Goal: Task Accomplishment & Management: Complete application form

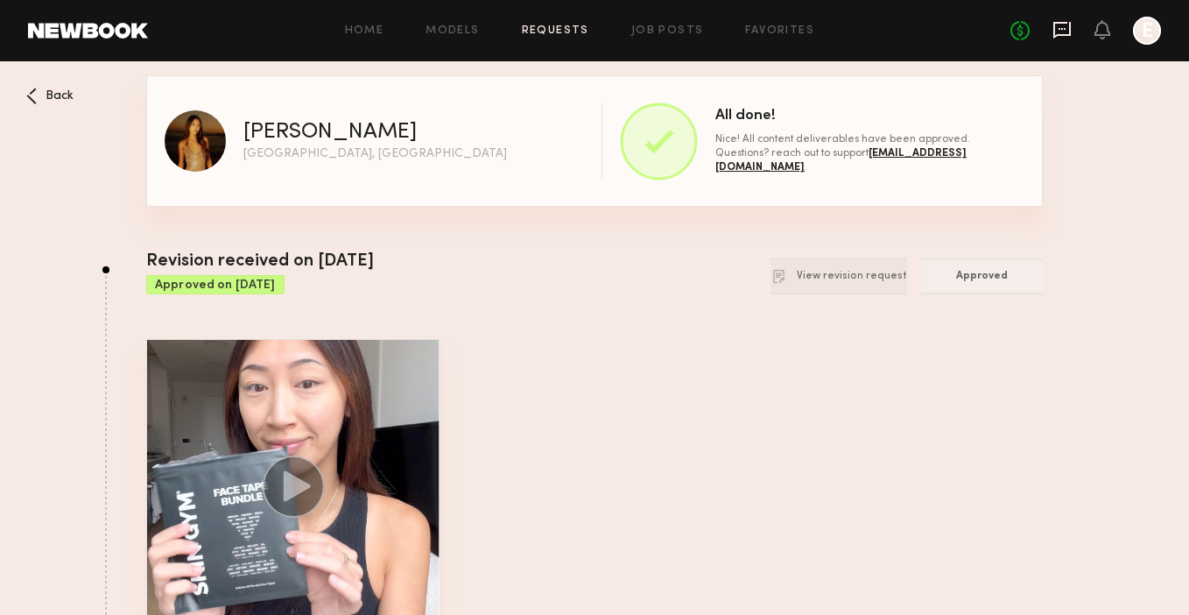
click at [1066, 31] on icon at bounding box center [1062, 29] width 19 height 19
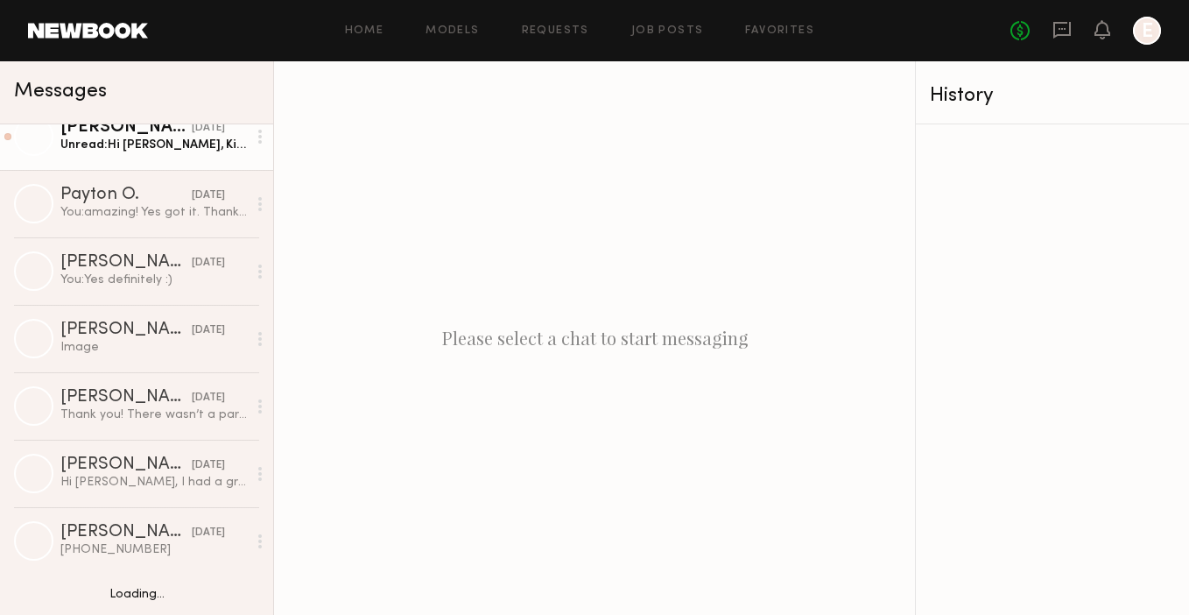
scroll to position [245, 0]
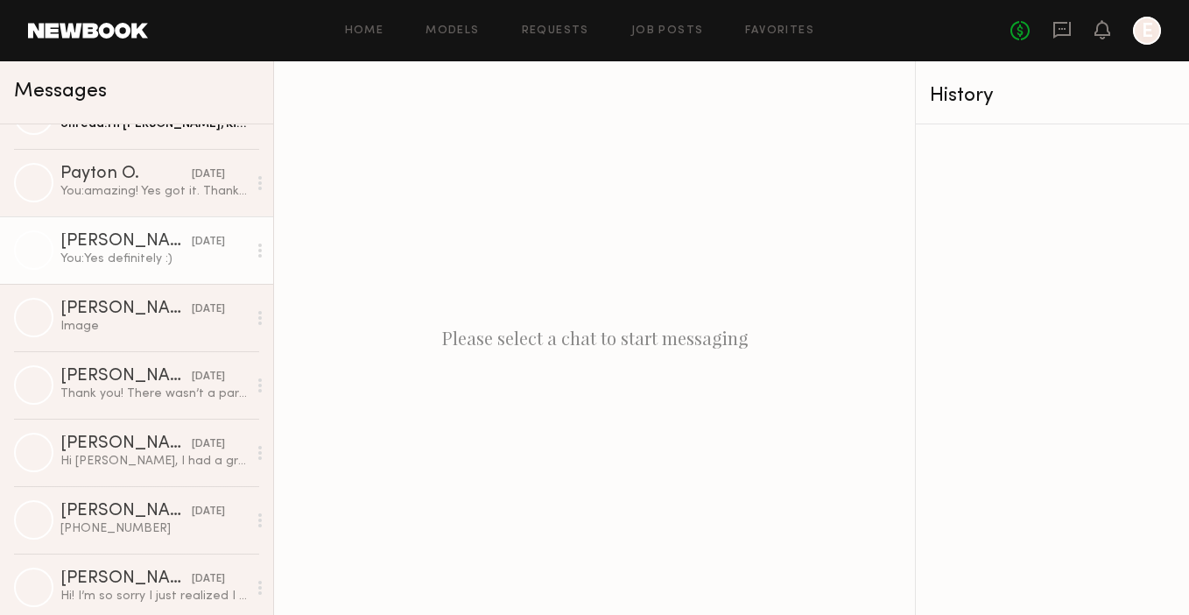
click at [99, 258] on div "You: Yes definitely :)" at bounding box center [153, 259] width 187 height 17
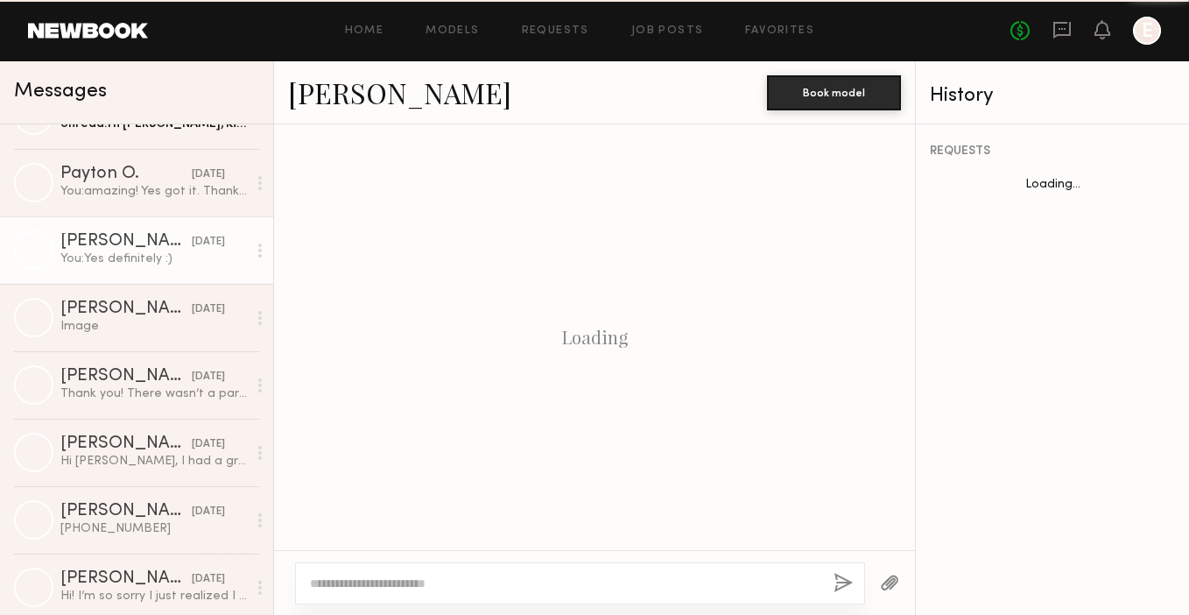
scroll to position [1394, 0]
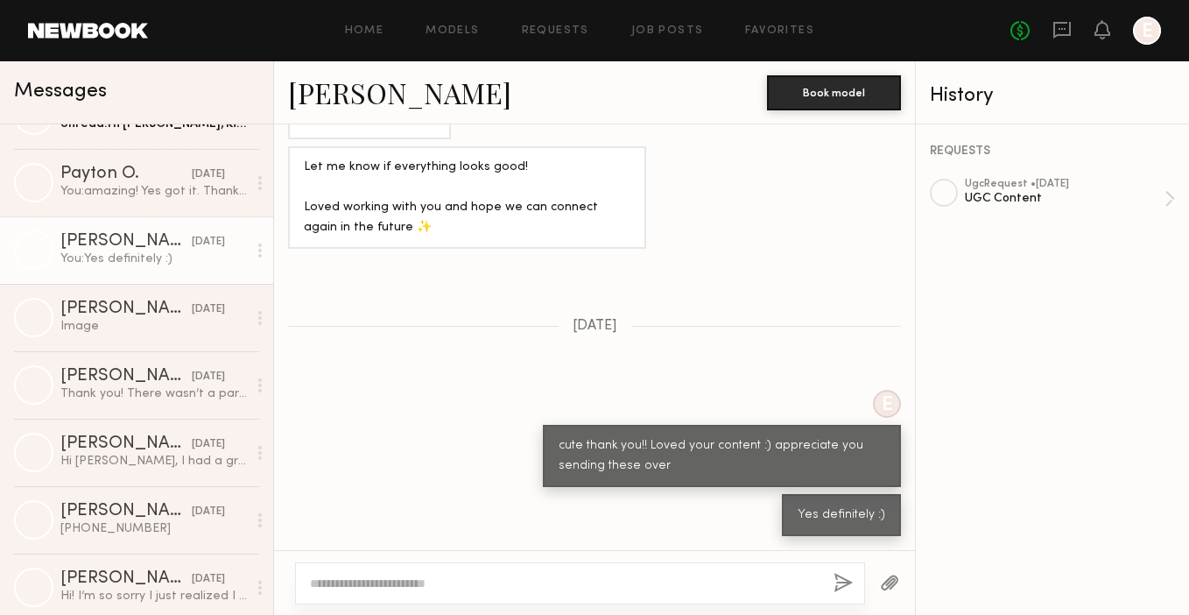
click at [412, 579] on textarea at bounding box center [565, 584] width 510 height 18
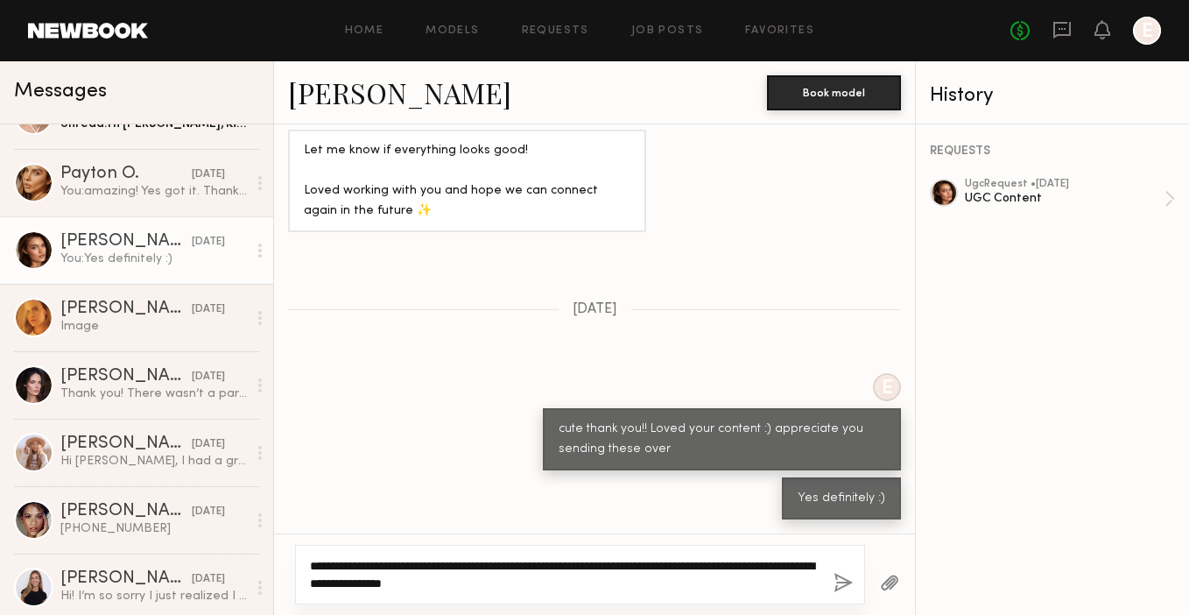
type textarea "**********"
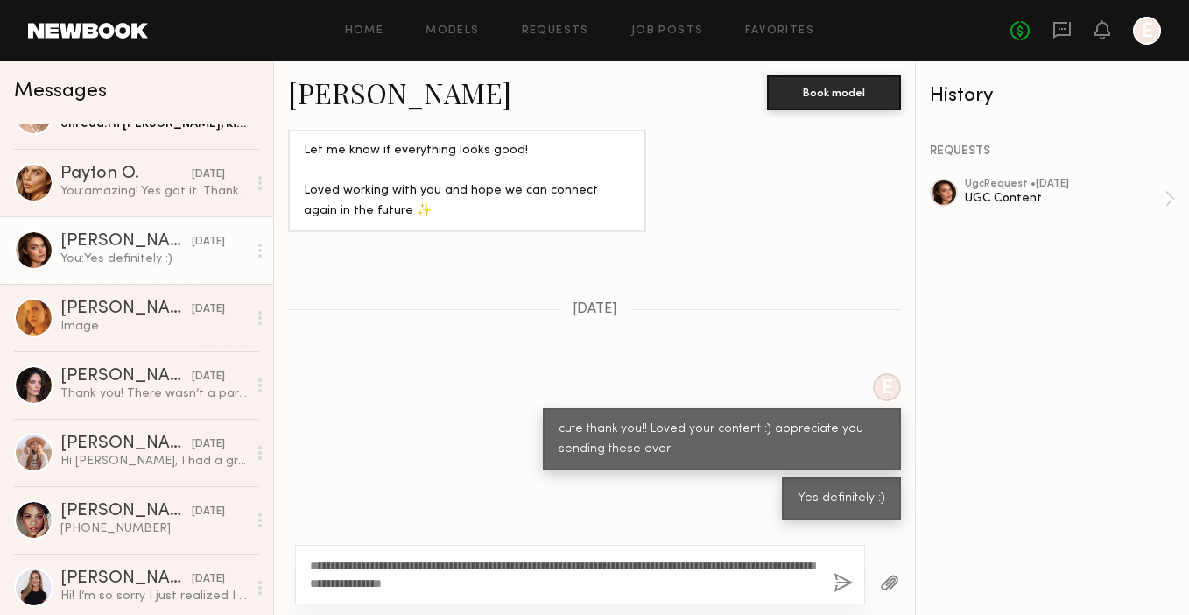
click at [842, 578] on button "button" at bounding box center [843, 584] width 19 height 22
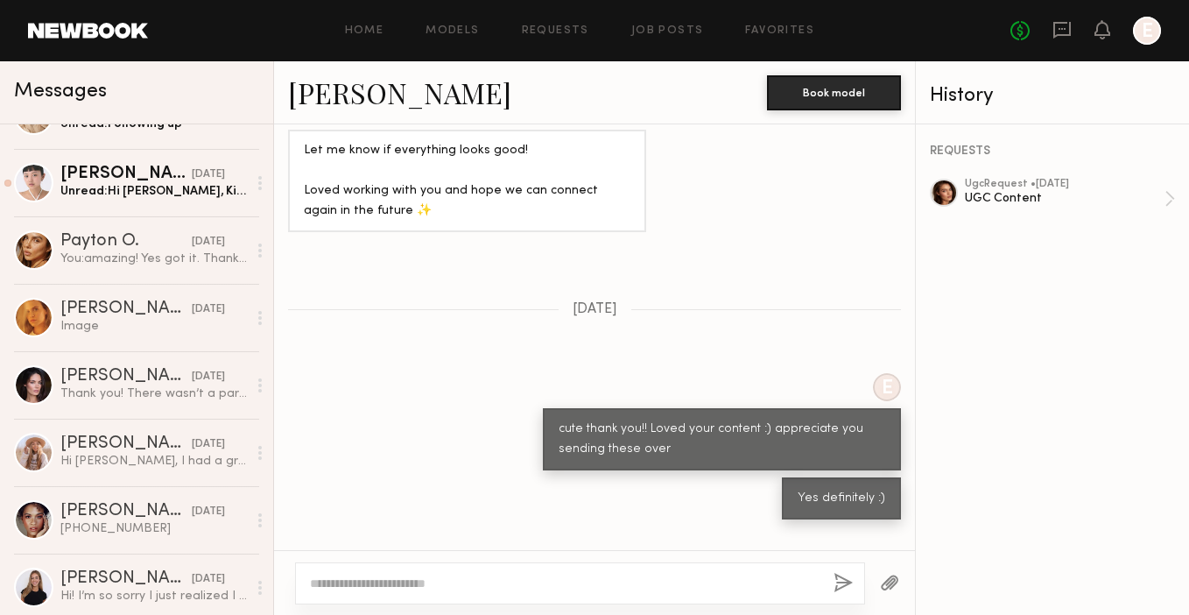
scroll to position [0, 0]
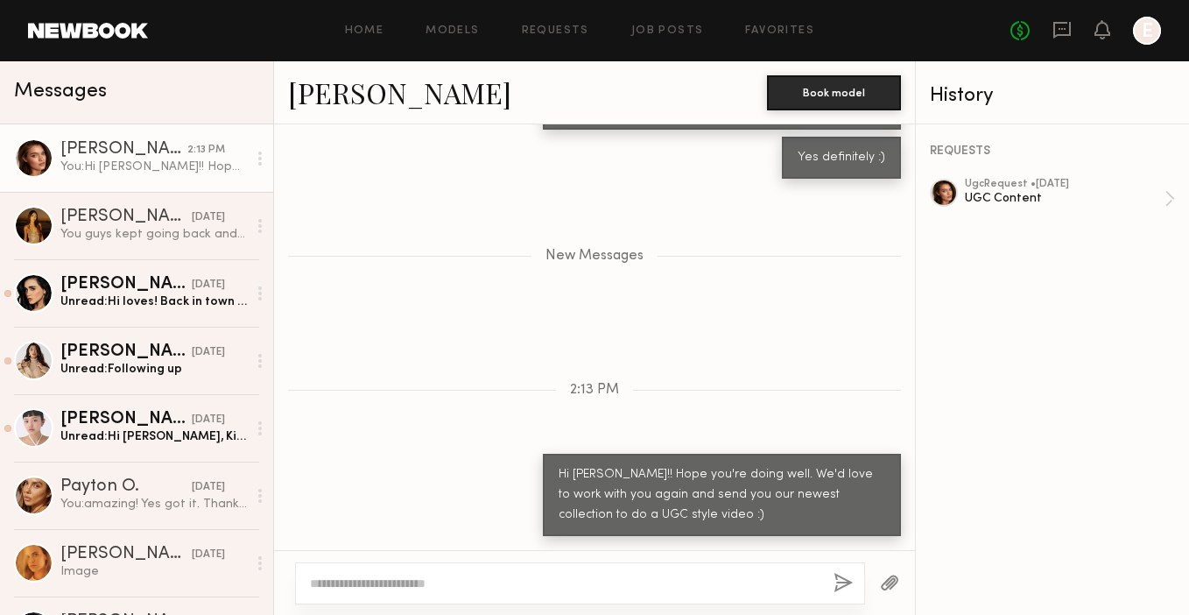
click at [646, 582] on textarea at bounding box center [565, 584] width 510 height 18
click at [647, 32] on link "Job Posts" at bounding box center [668, 30] width 73 height 11
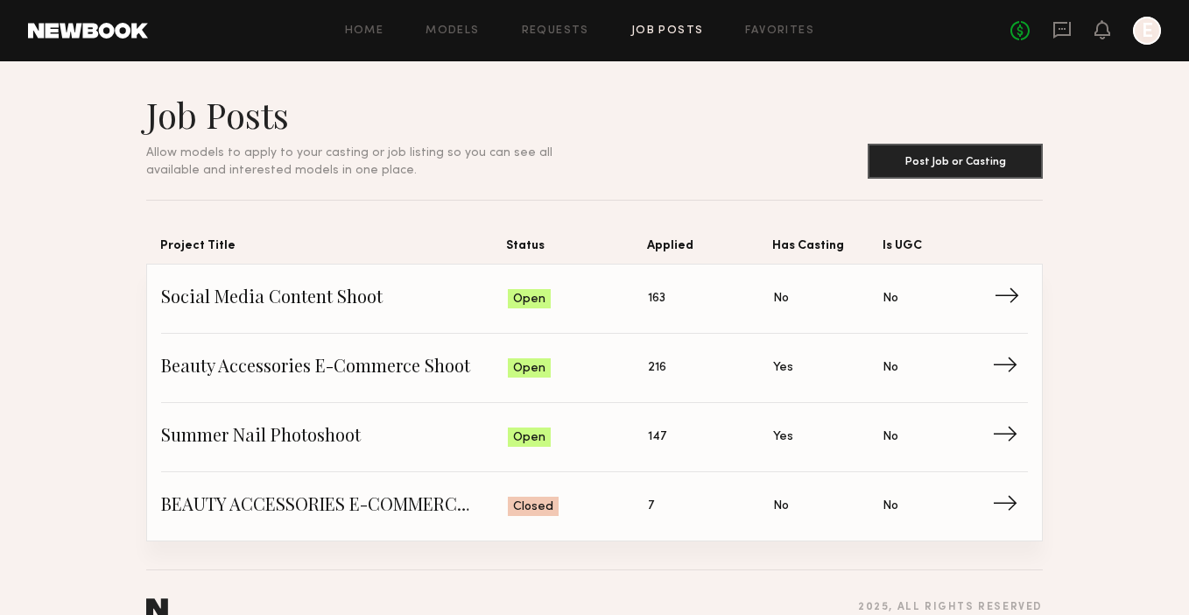
click at [339, 294] on span "Social Media Content Shoot" at bounding box center [334, 299] width 347 height 26
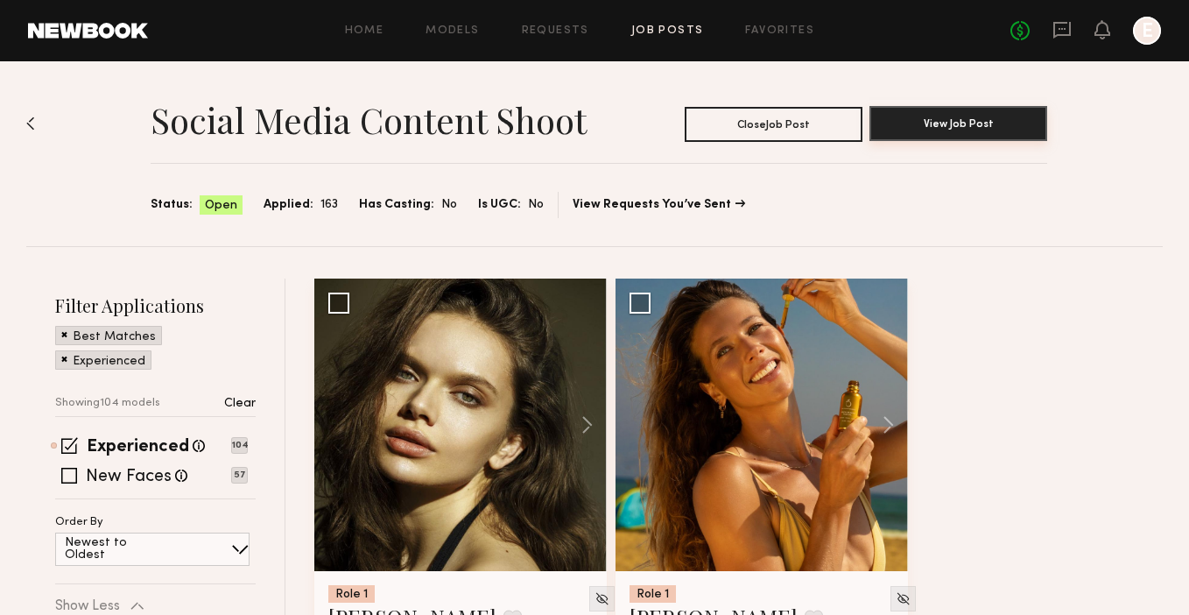
click at [907, 128] on button "View Job Post" at bounding box center [959, 123] width 178 height 35
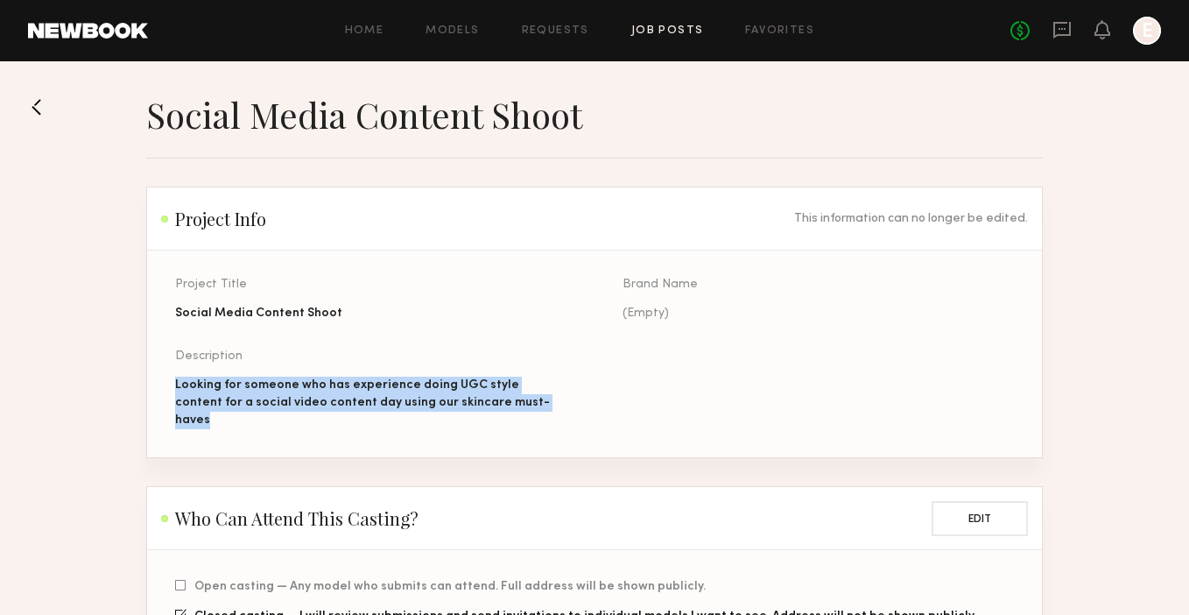
drag, startPoint x: 513, startPoint y: 402, endPoint x: 119, endPoint y: 368, distance: 395.6
copy div "Looking for someone who has experience doing UGC style content for a social vid…"
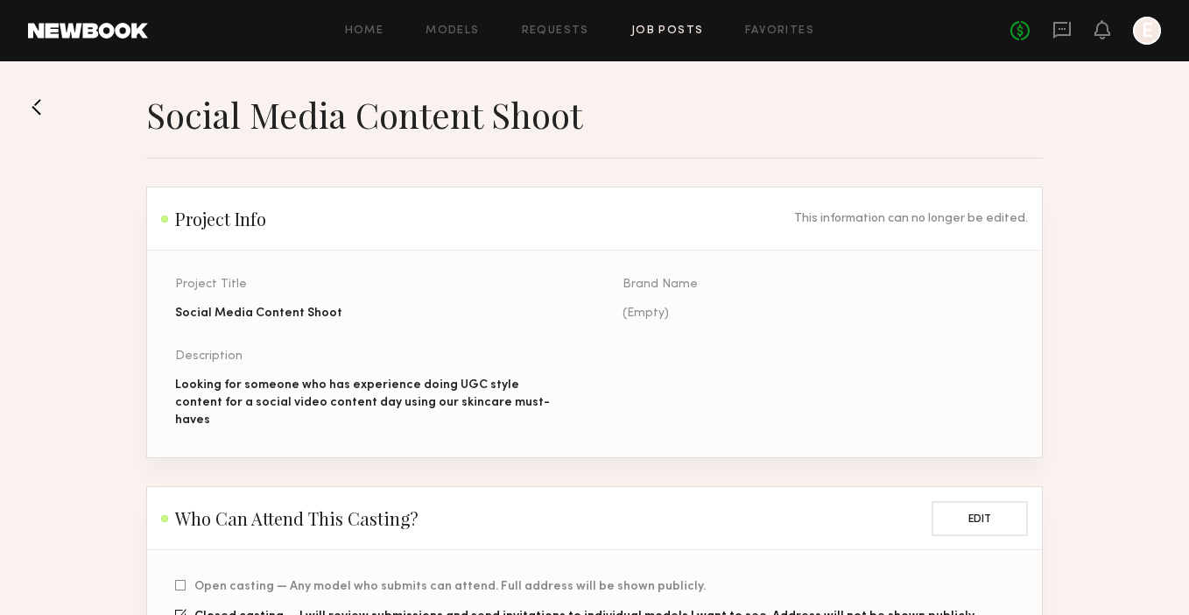
click at [578, 244] on header "Project Info This information can no longer be edited." at bounding box center [594, 218] width 895 height 63
click at [39, 102] on button at bounding box center [42, 107] width 28 height 28
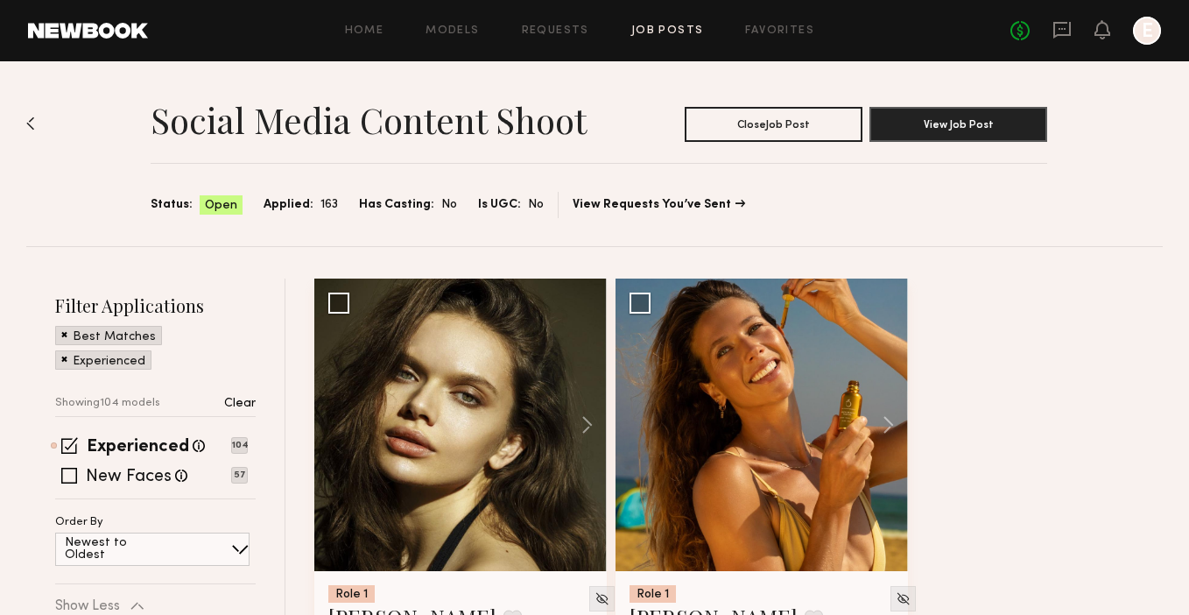
click at [1148, 37] on div at bounding box center [1147, 31] width 28 height 28
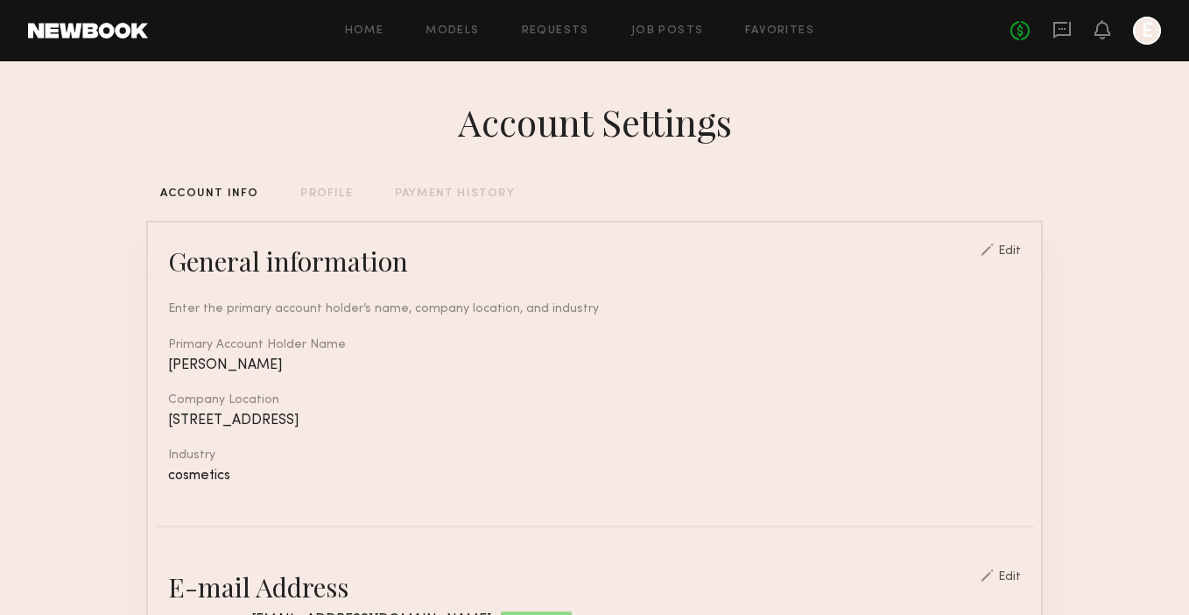
click at [101, 34] on link at bounding box center [88, 31] width 120 height 16
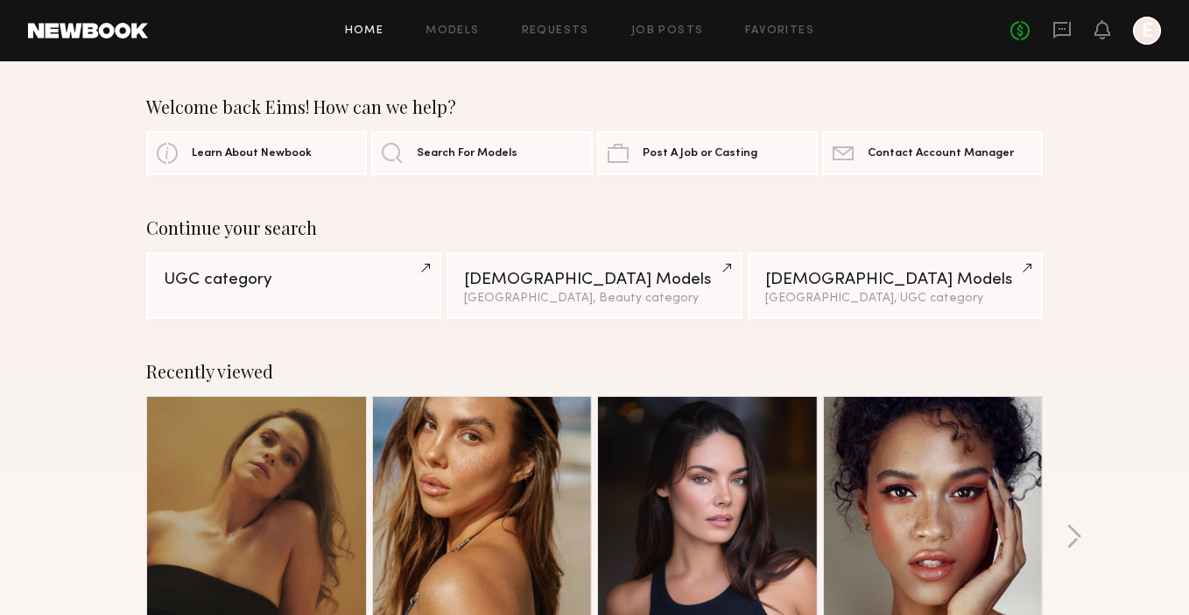
click at [112, 35] on link at bounding box center [88, 31] width 120 height 16
click at [675, 163] on link "Post A Job or Casting" at bounding box center [707, 153] width 221 height 44
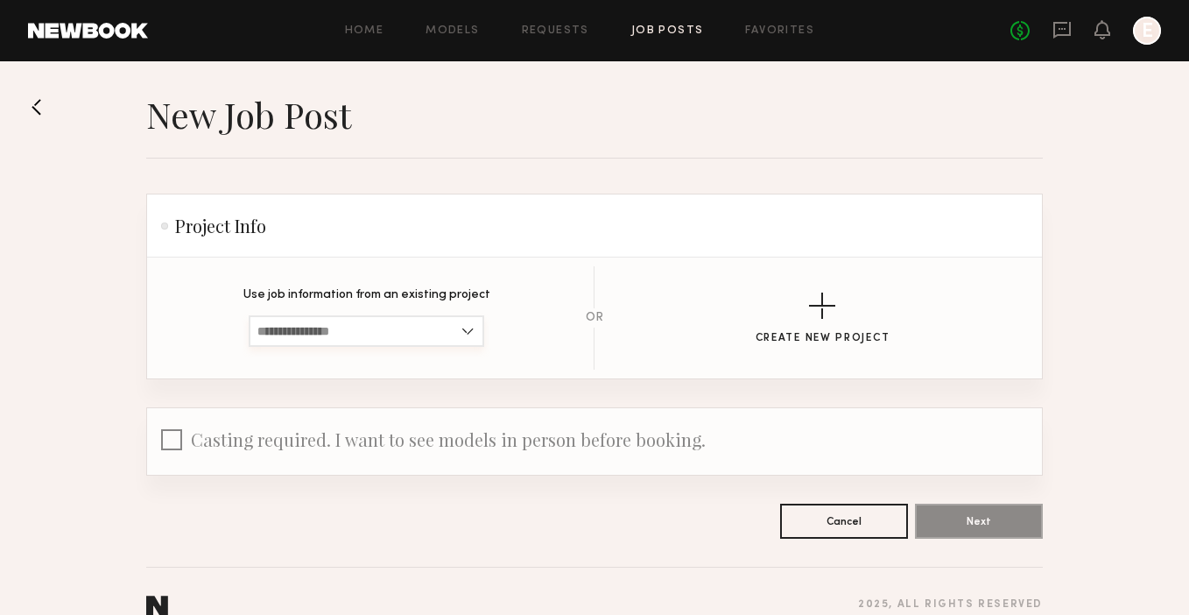
click at [383, 326] on input at bounding box center [367, 331] width 236 height 32
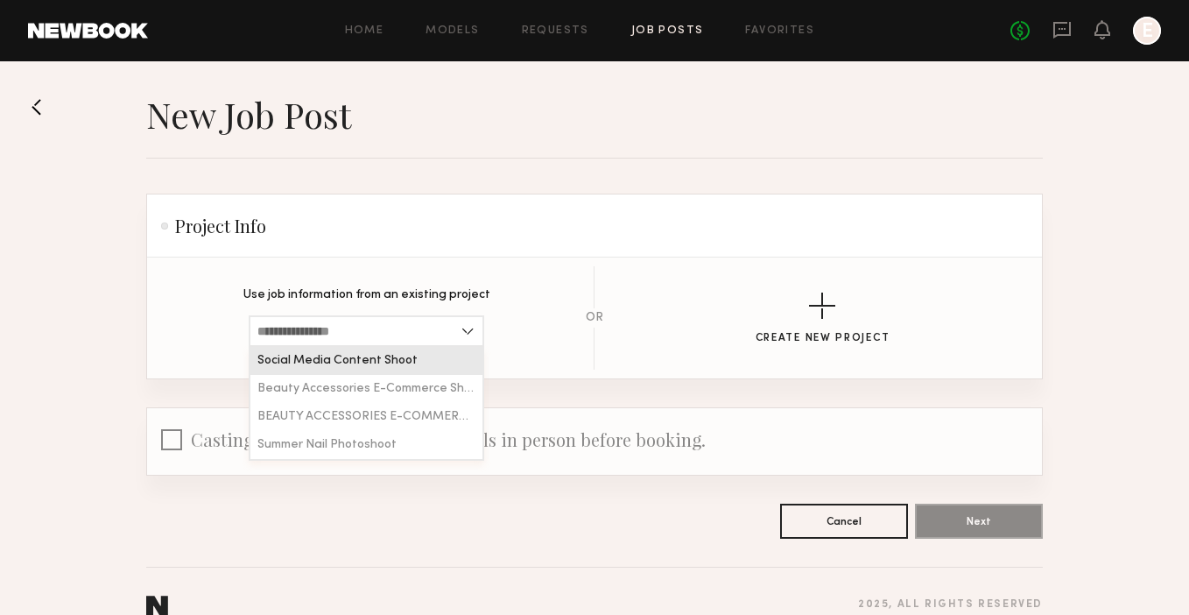
click at [371, 362] on span "Social Media Content Shoot" at bounding box center [338, 361] width 160 height 12
type input "**********"
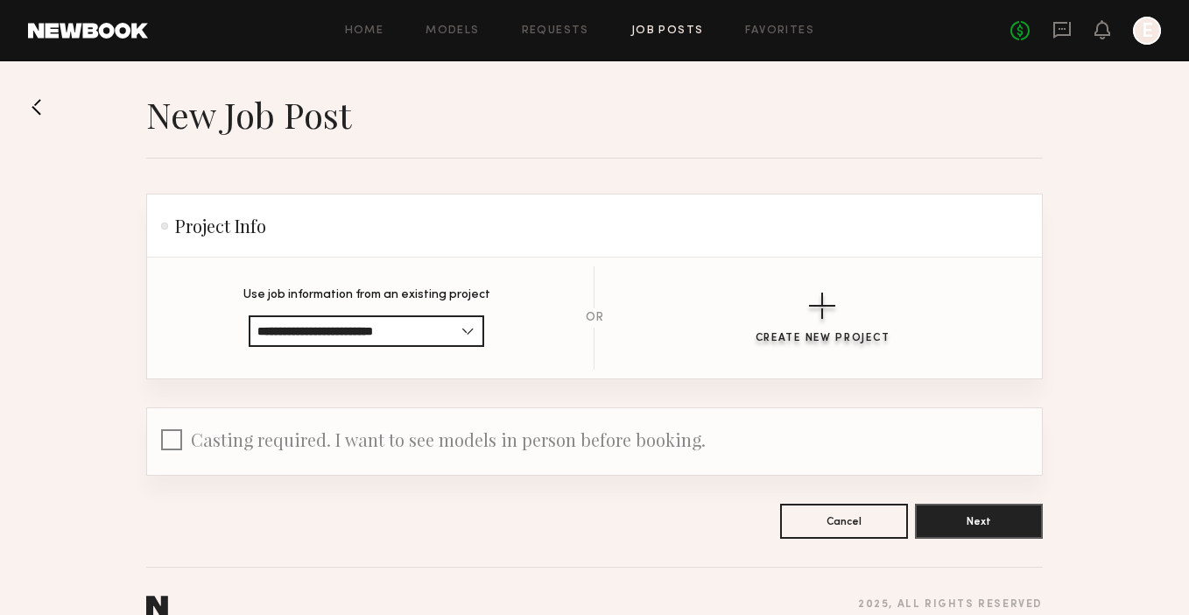
click at [829, 315] on div "button" at bounding box center [822, 306] width 26 height 26
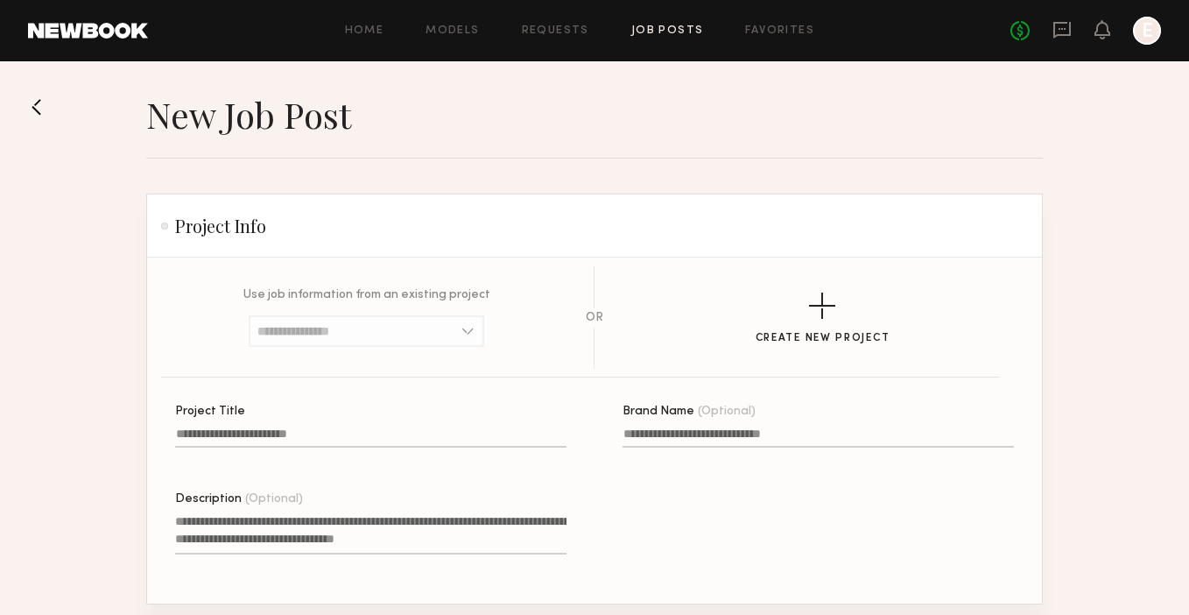
click at [342, 439] on input "Project Title" at bounding box center [371, 437] width 392 height 20
type input "*"
click at [379, 329] on input at bounding box center [367, 331] width 236 height 32
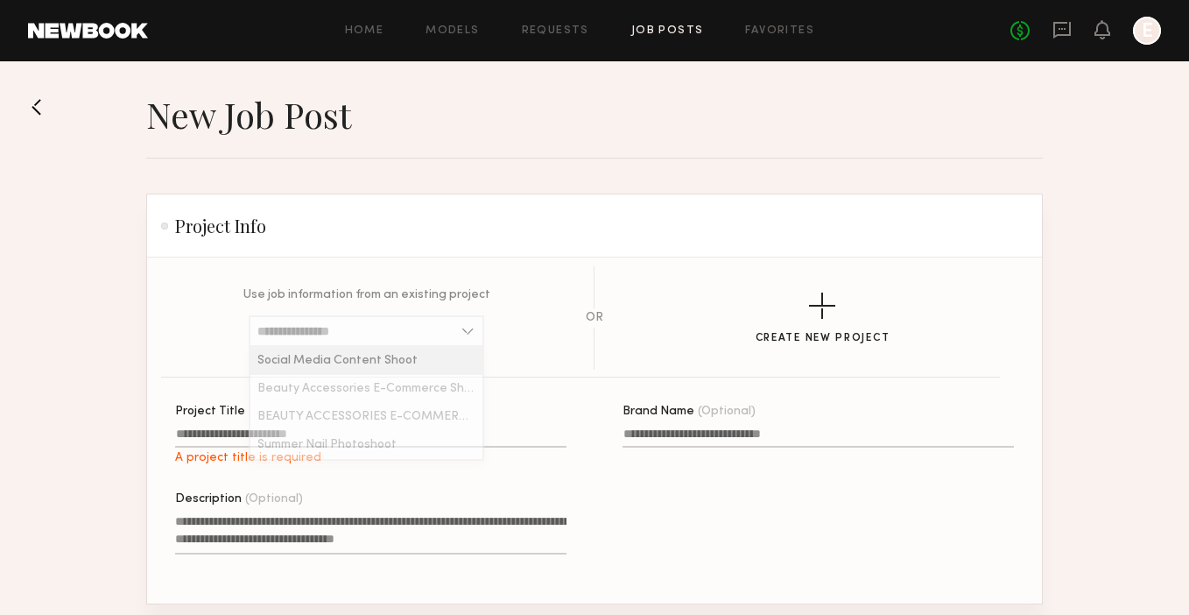
click at [420, 280] on section "Use job information from an existing project Social Media Content Shoot Beauty …" at bounding box center [594, 317] width 839 height 103
click at [259, 430] on input "Project Title A project title is required" at bounding box center [371, 437] width 392 height 20
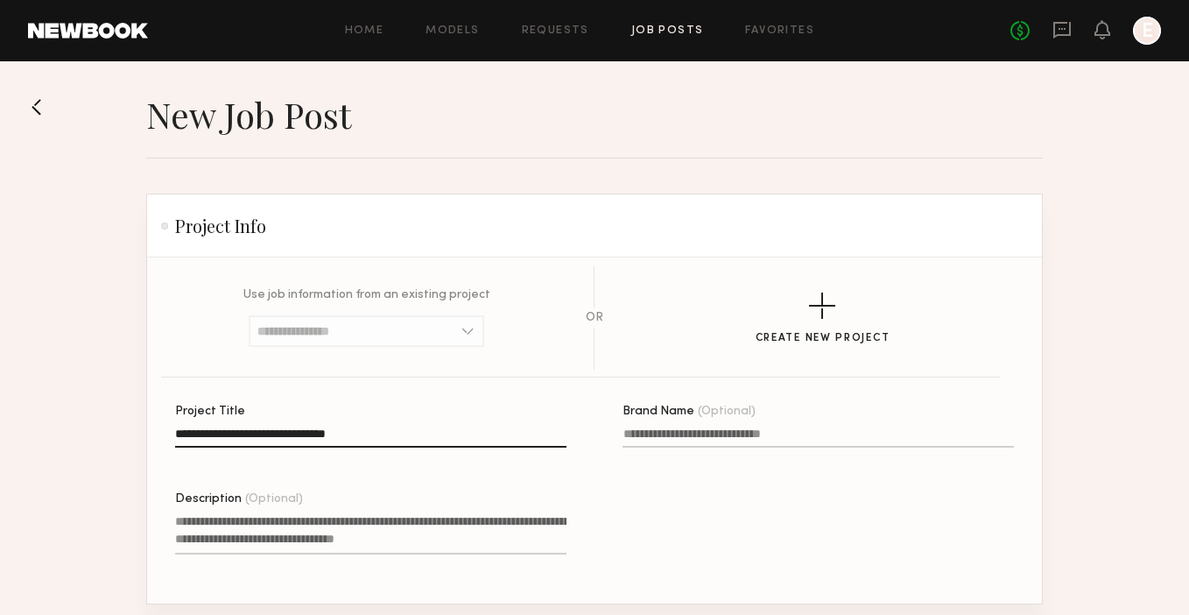
type input "**********"
click at [375, 526] on textarea "Description (Optional)" at bounding box center [371, 533] width 392 height 42
paste textarea "**********"
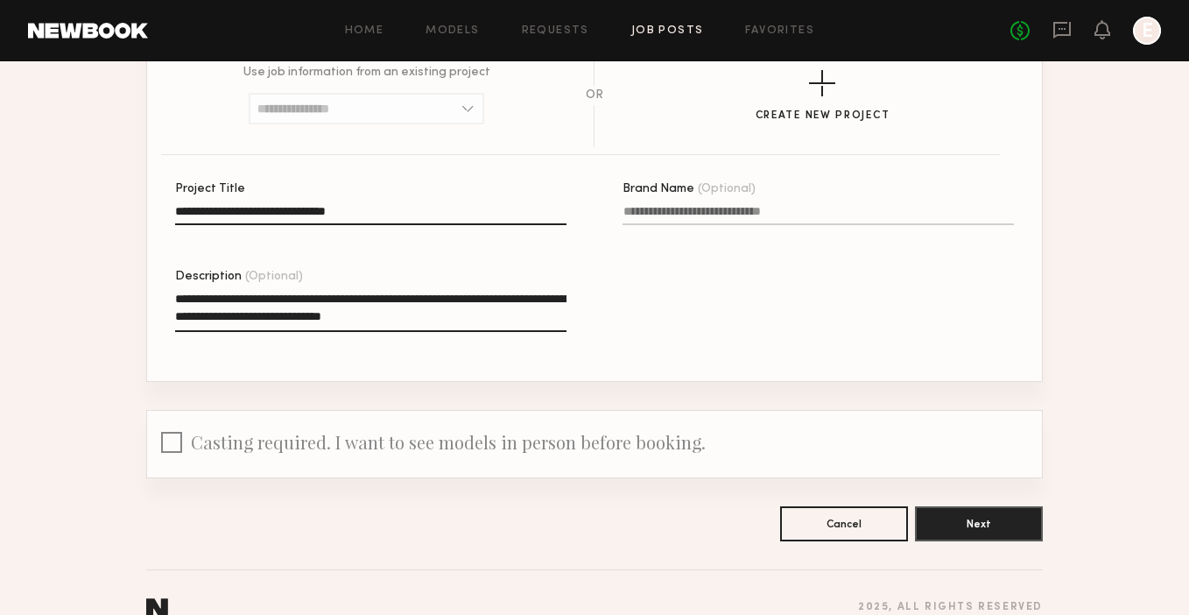
scroll to position [225, 0]
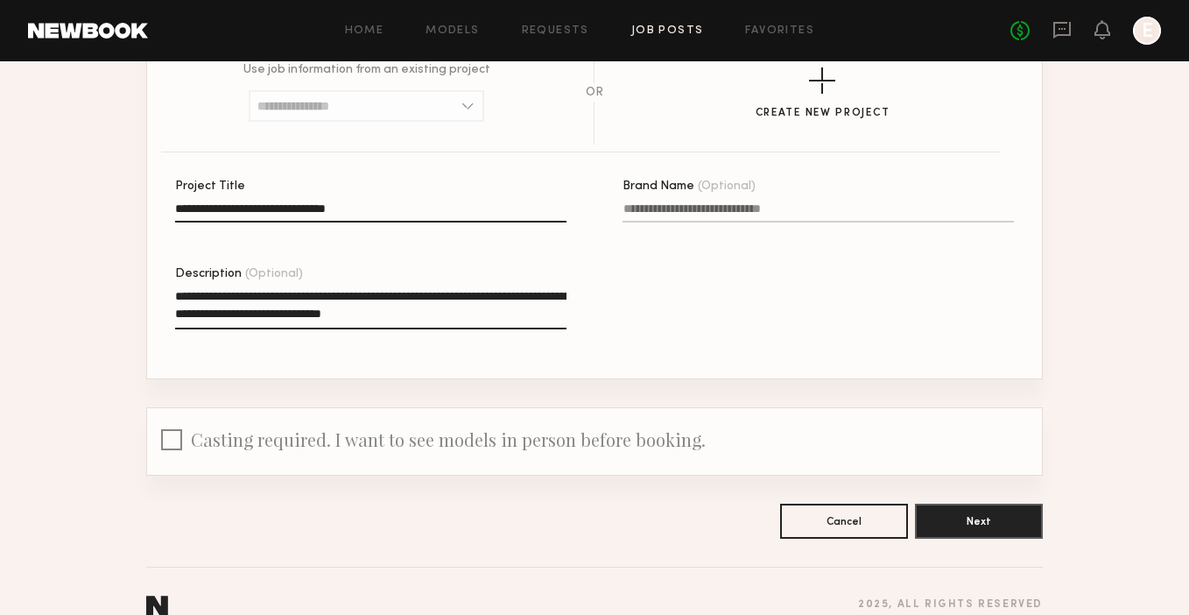
type textarea "**********"
click at [173, 444] on div at bounding box center [171, 442] width 21 height 27
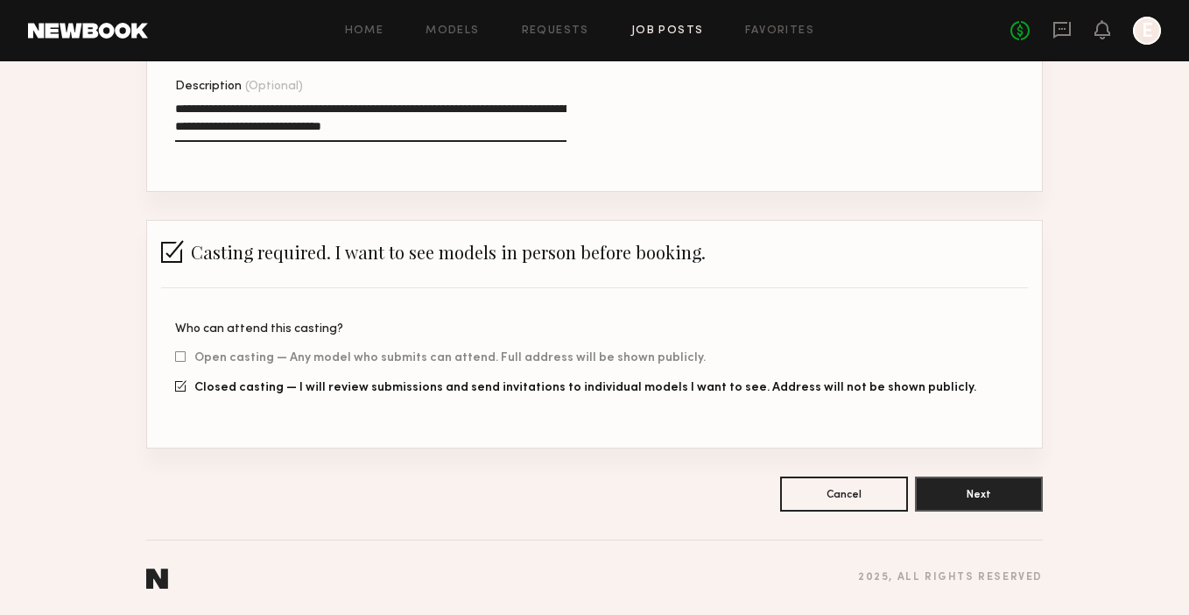
scroll to position [413, 0]
click at [975, 498] on button "Next" at bounding box center [979, 493] width 128 height 35
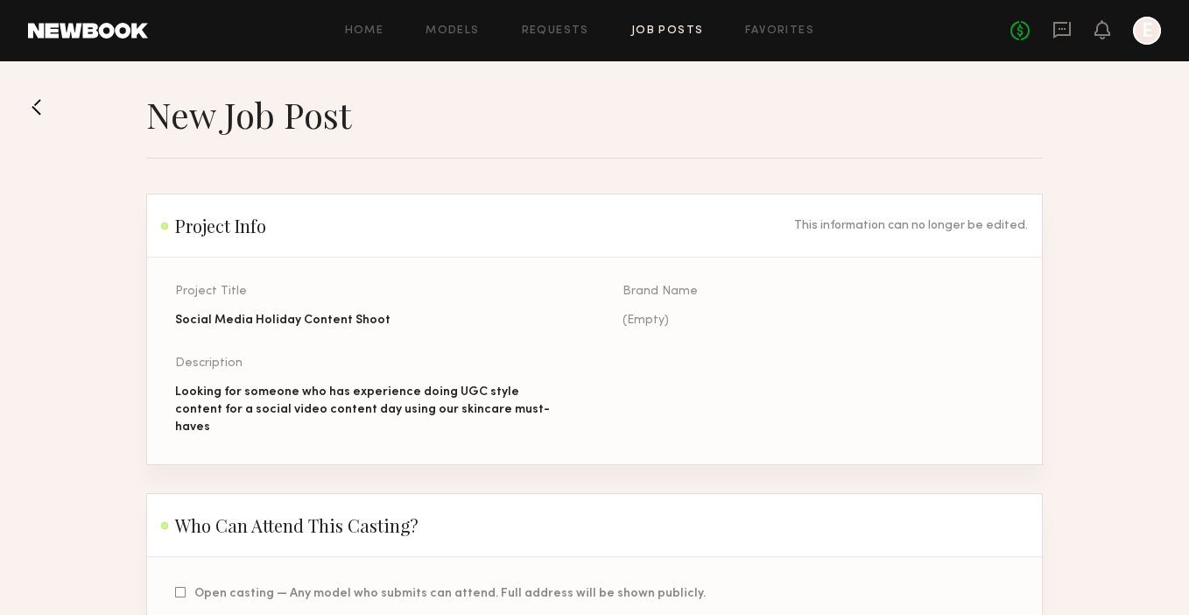
click at [639, 319] on div "(Empty)" at bounding box center [819, 321] width 392 height 18
click at [492, 401] on div "Looking for someone who has experience doing UGC style content for a social vid…" at bounding box center [371, 410] width 392 height 53
click at [492, 406] on div "Looking for someone who has experience doing UGC style content for a social vid…" at bounding box center [371, 410] width 392 height 53
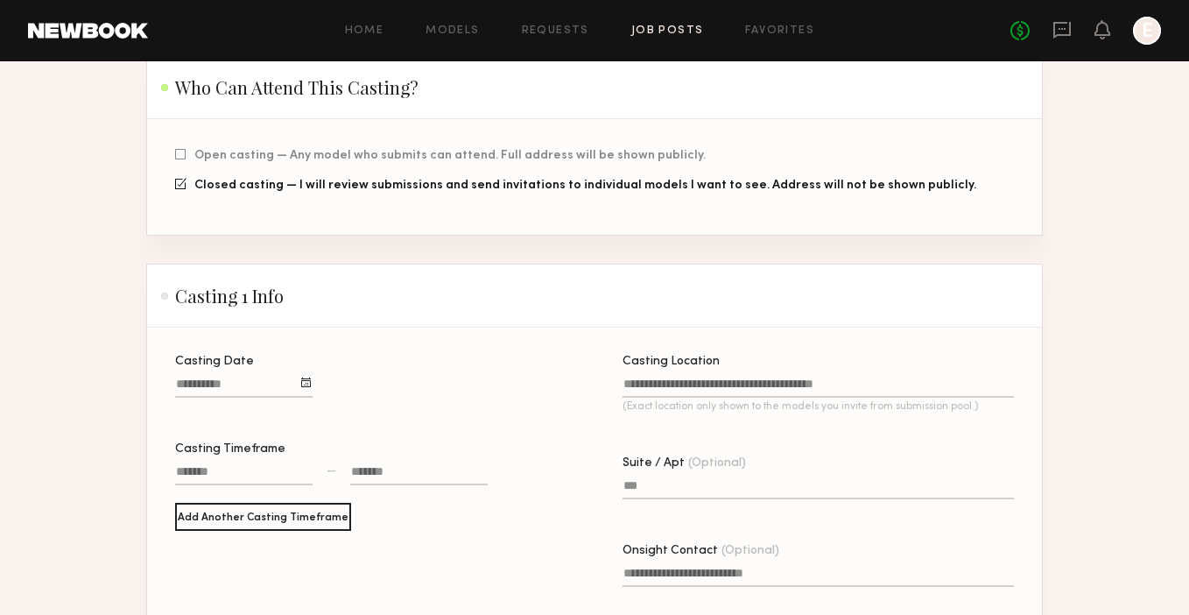
scroll to position [441, 0]
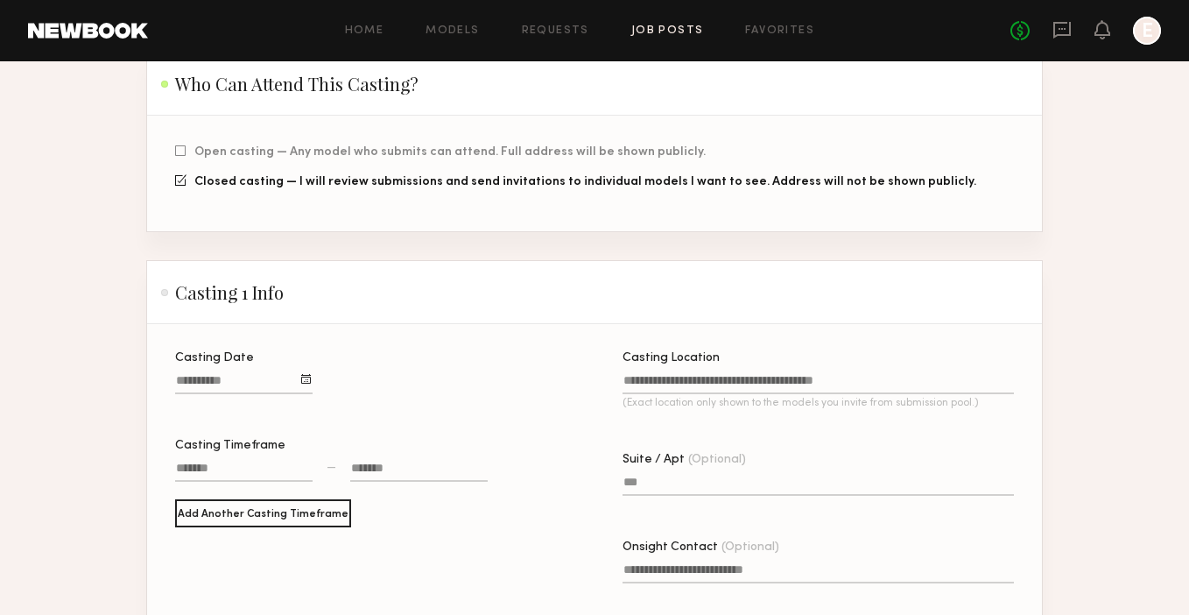
click at [303, 374] on div at bounding box center [306, 379] width 10 height 10
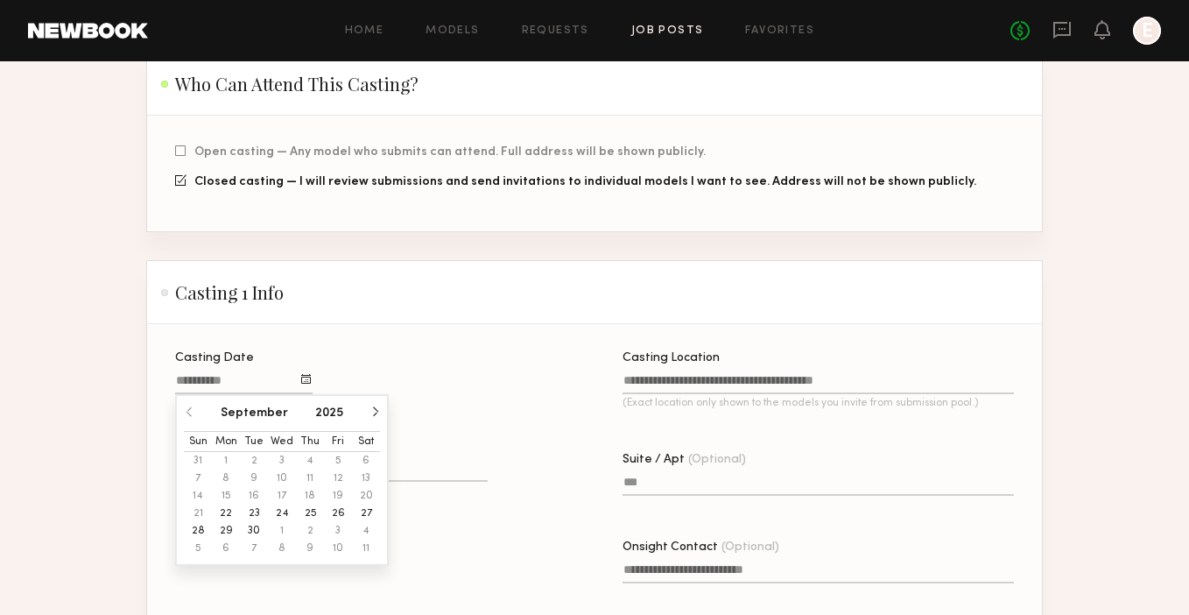
click at [375, 406] on button "button" at bounding box center [375, 411] width 11 height 11
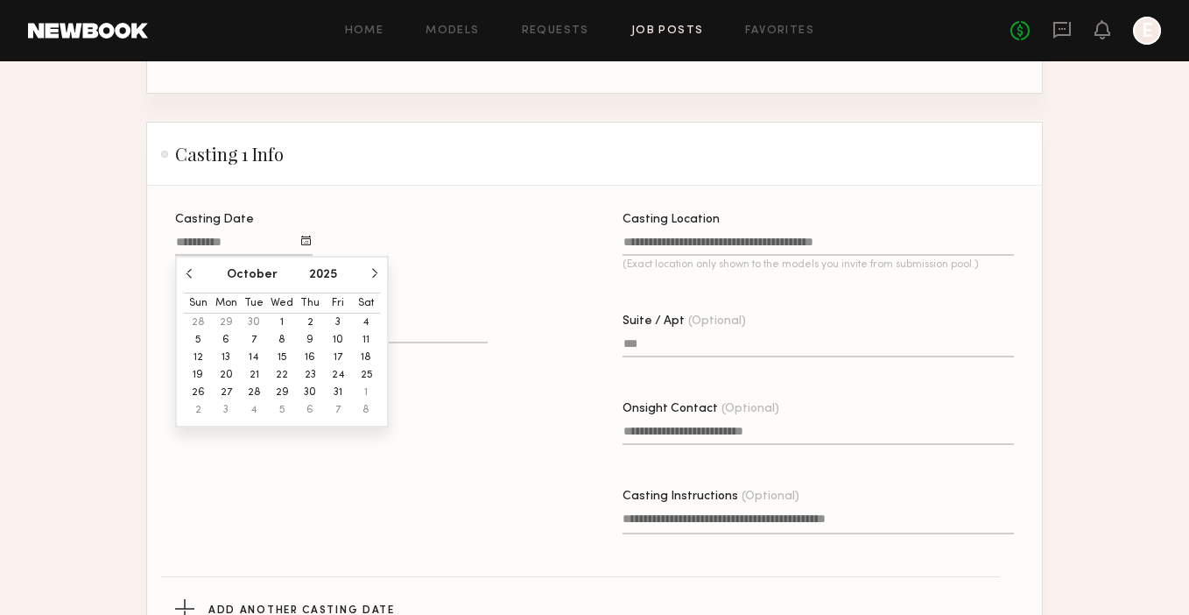
scroll to position [584, 0]
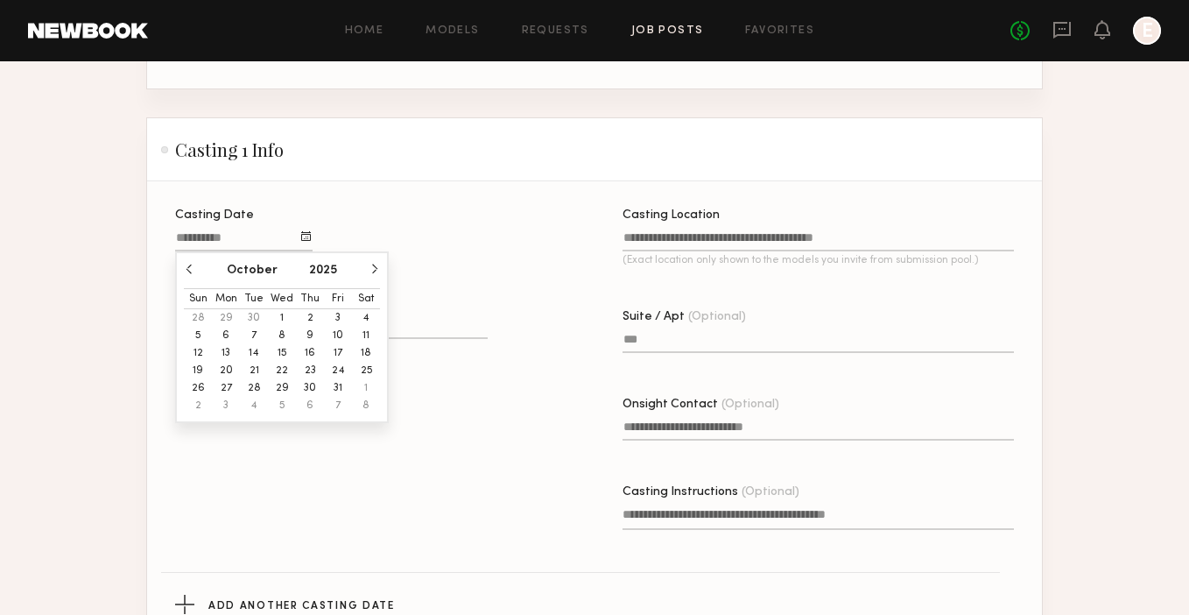
click at [338, 183] on section "Casting Date [DATE] Sun Mon Tue Wed Thu Fri Sat 28 29 30 1 2 3 4 5 6 7 8 9 10 1…" at bounding box center [594, 413] width 895 height 464
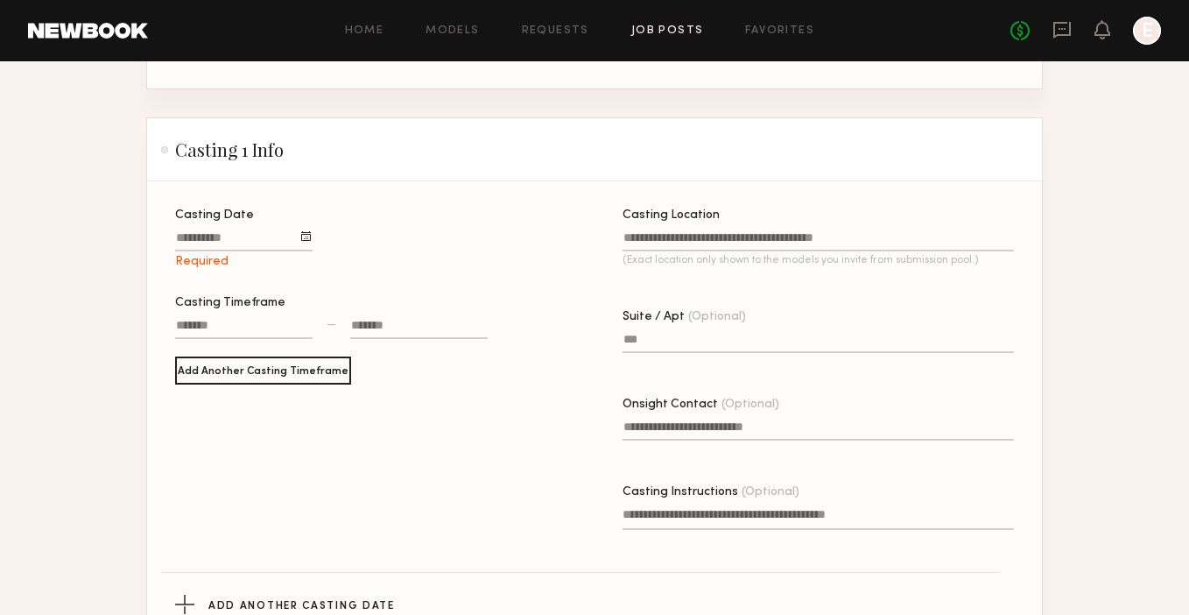
scroll to position [413, 0]
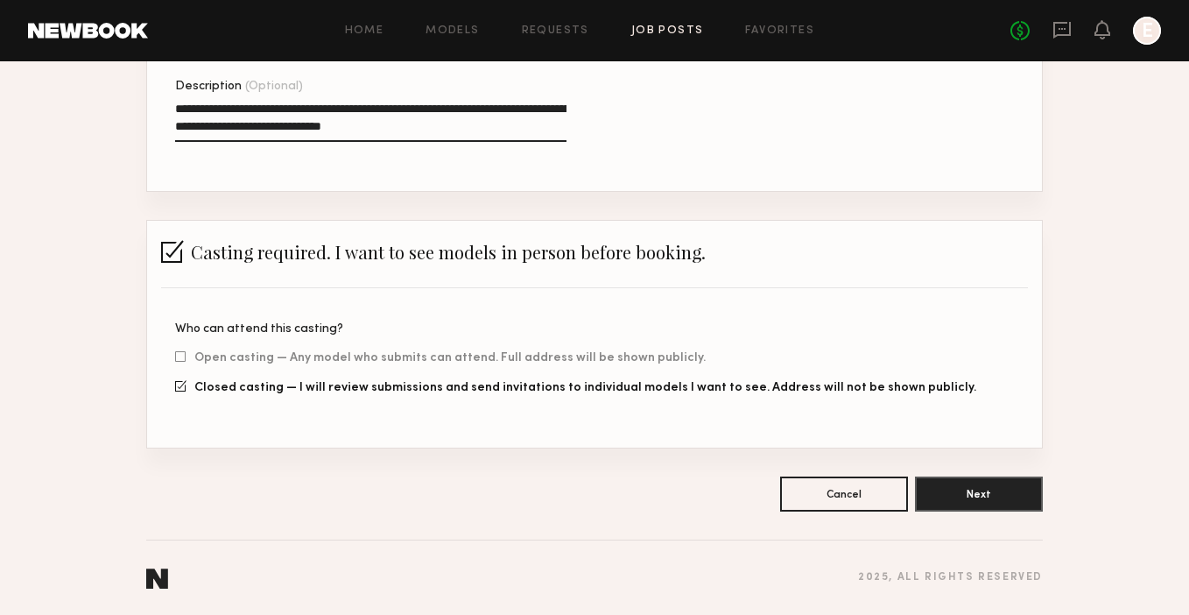
click at [177, 259] on div at bounding box center [172, 251] width 23 height 23
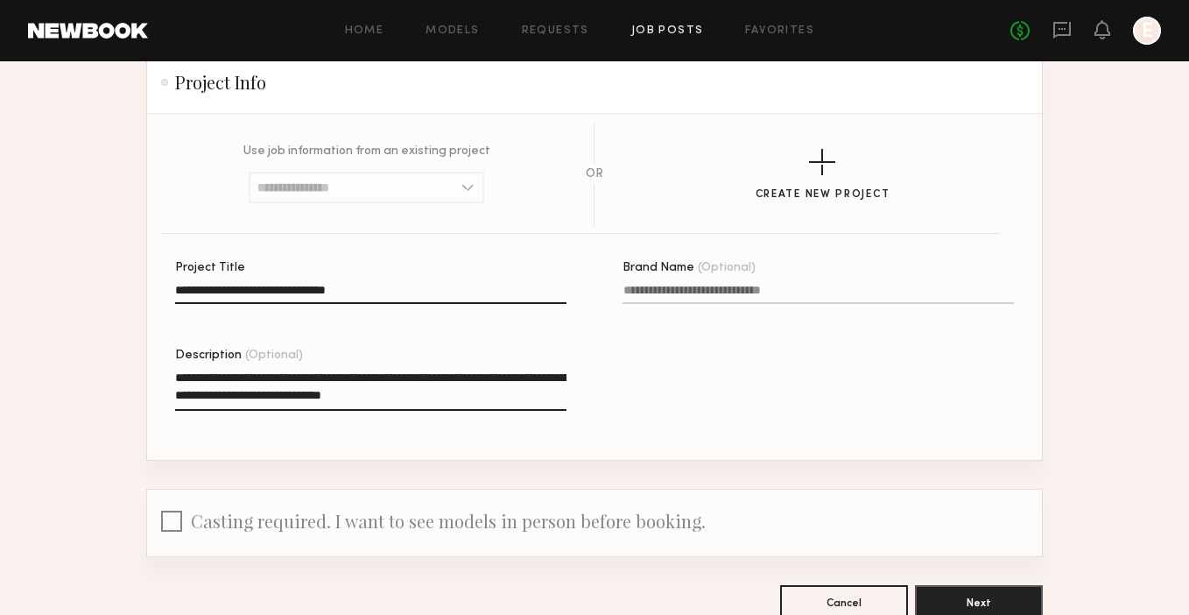
scroll to position [251, 0]
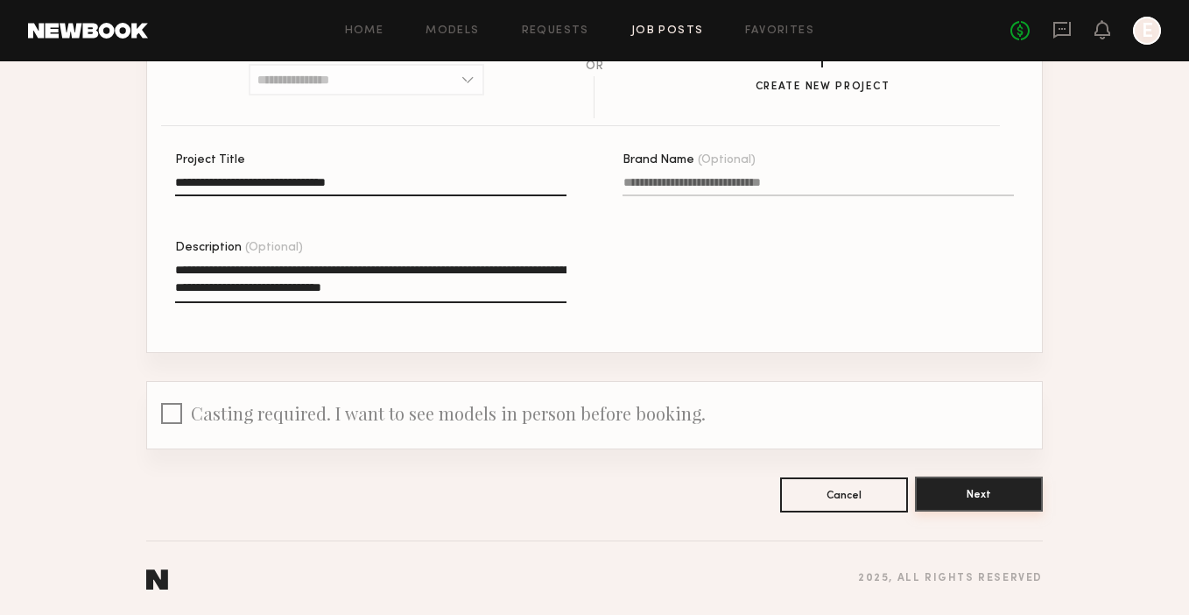
drag, startPoint x: 956, startPoint y: 494, endPoint x: 801, endPoint y: 273, distance: 269.7
click at [801, 273] on form "**********" at bounding box center [594, 227] width 897 height 570
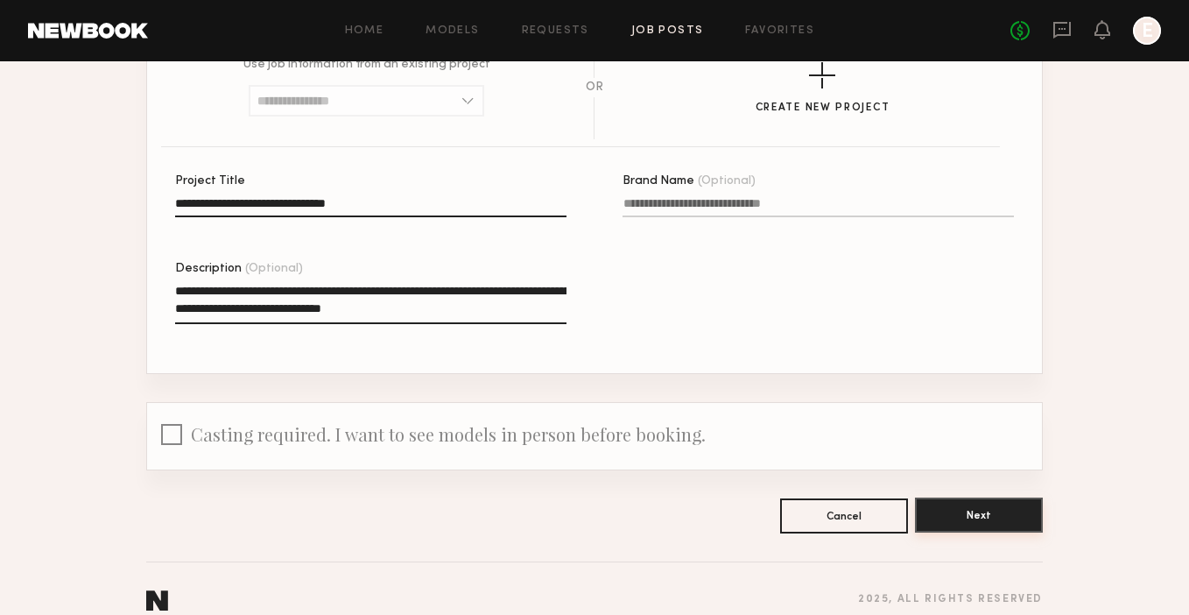
scroll to position [242, 0]
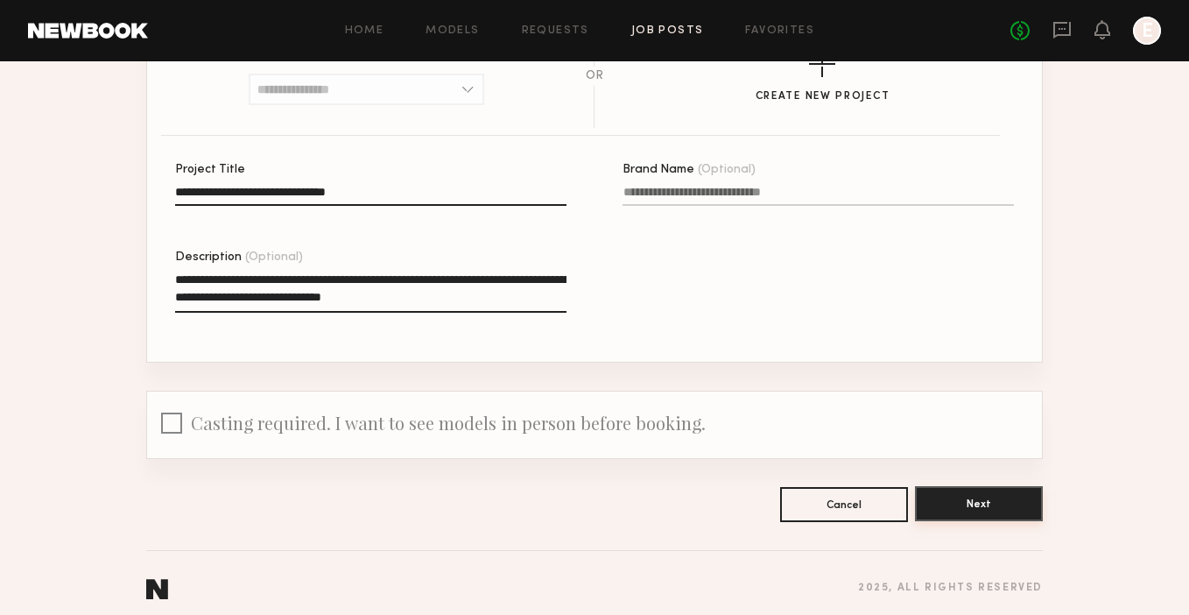
click at [952, 502] on button "Next" at bounding box center [979, 503] width 128 height 35
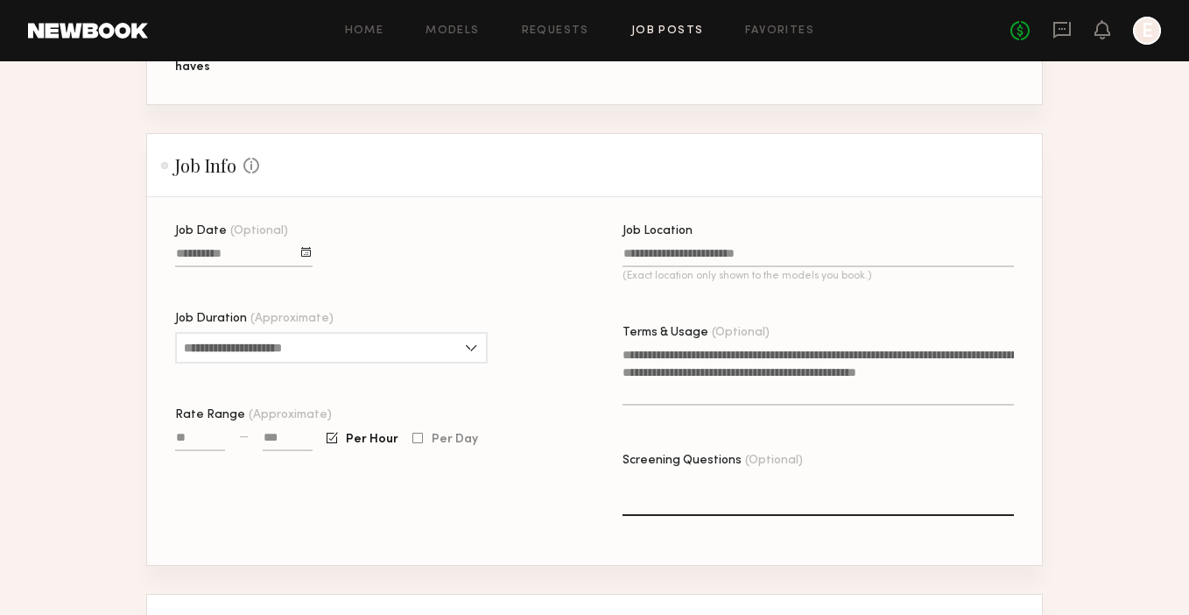
scroll to position [355, 0]
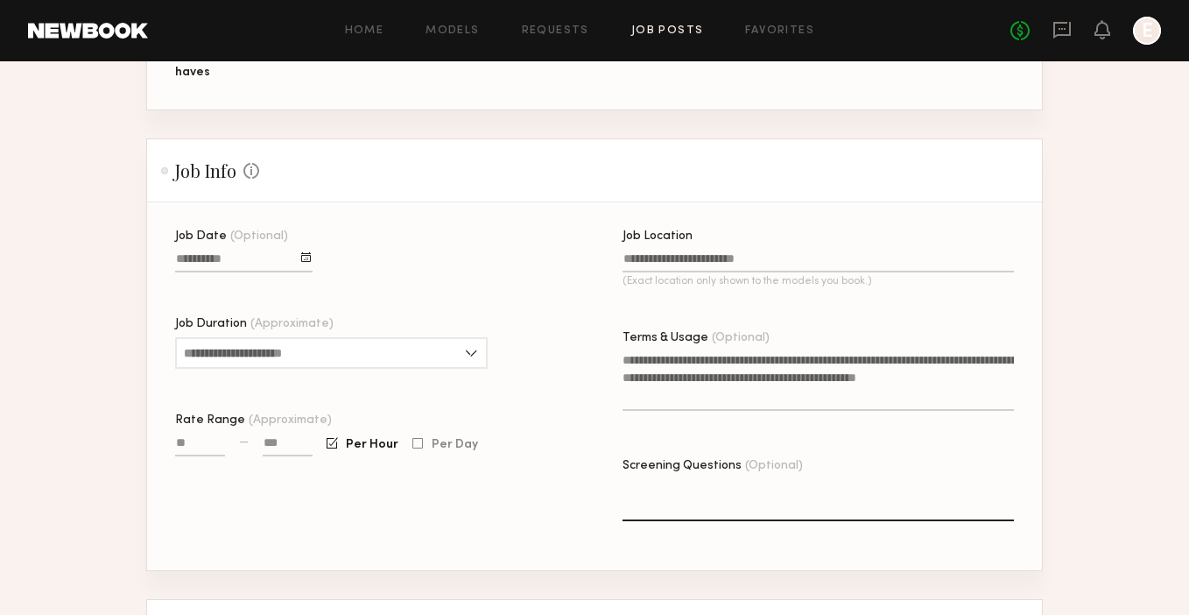
click at [184, 436] on input "Rate Range (Approximate)" at bounding box center [200, 446] width 50 height 20
click at [282, 436] on input at bounding box center [288, 446] width 50 height 20
type input "****"
click at [378, 462] on div "Job Date (Optional) Job Duration (Approximate) 1 hour 2 hours 3 hours 4 hours 5…" at bounding box center [371, 400] width 392 height 340
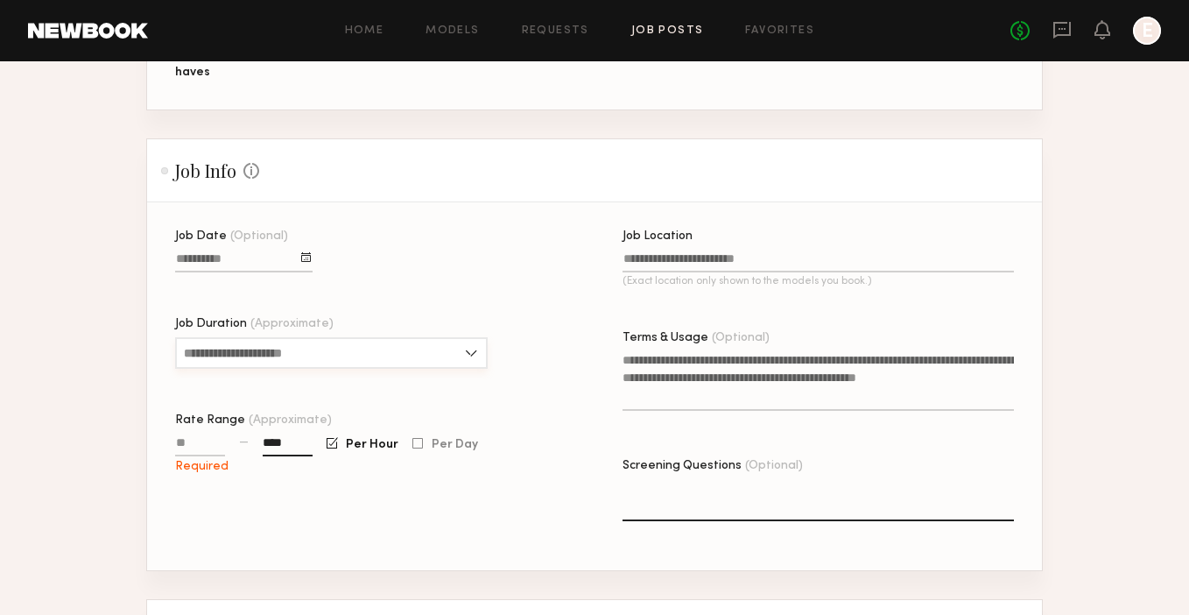
click at [371, 339] on input "Job Duration (Approximate)" at bounding box center [331, 353] width 313 height 32
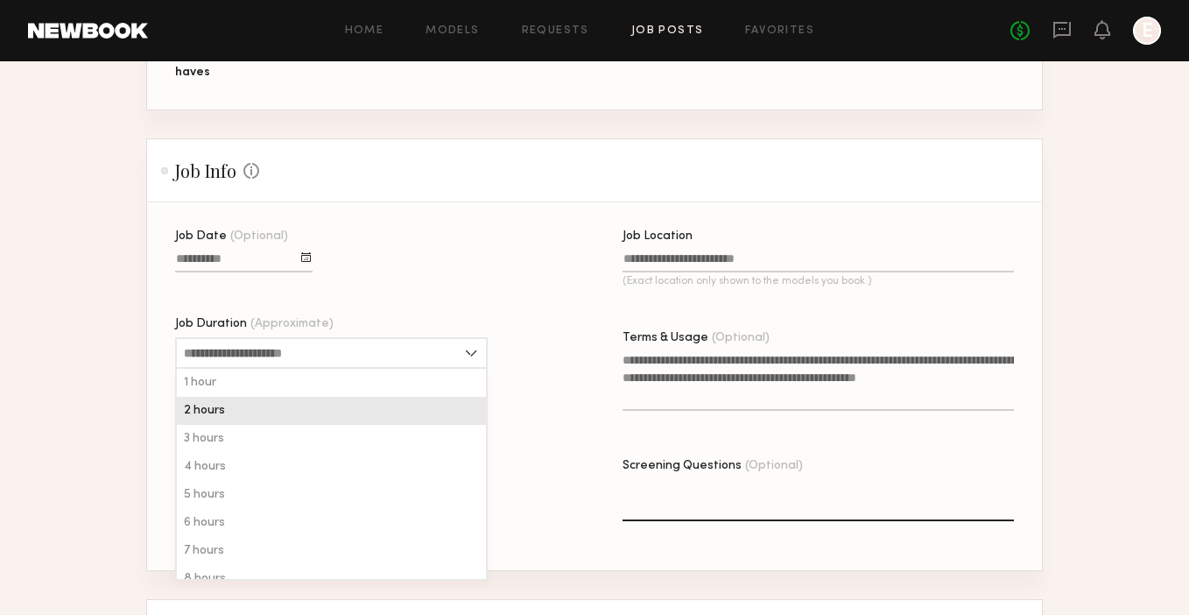
click at [338, 397] on div "2 hours" at bounding box center [331, 411] width 309 height 28
type input "*******"
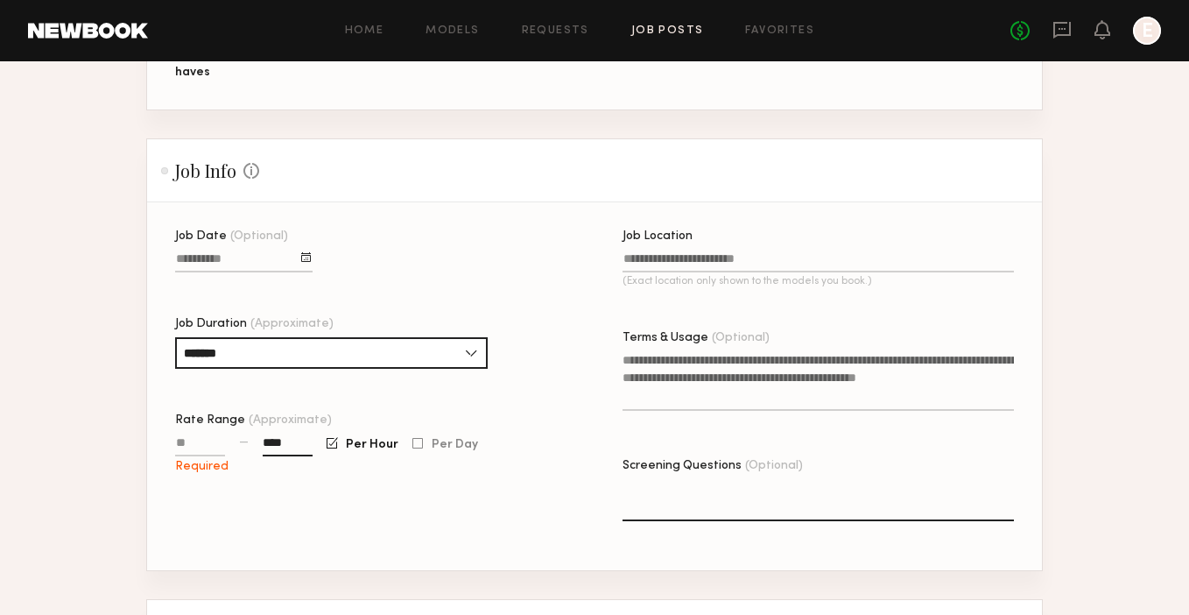
click at [491, 385] on div "Job Date (Optional) Job Duration (Approximate) ******* 1 hour 2 hours 3 hours 4…" at bounding box center [371, 400] width 392 height 340
